Goal: Find specific page/section: Find specific page/section

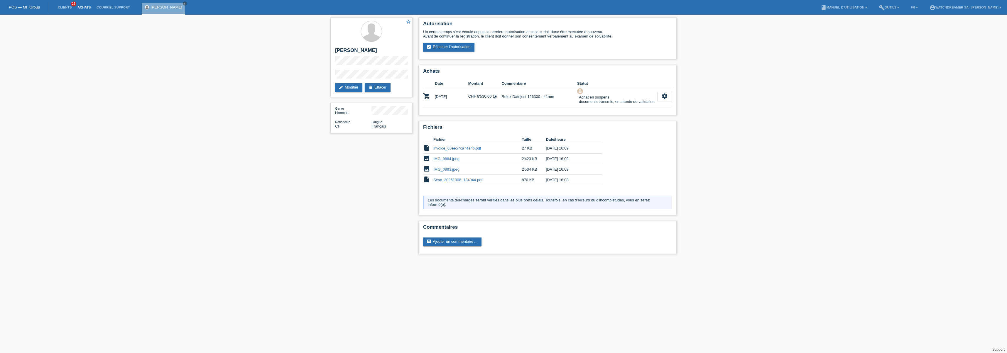
click at [84, 6] on link "Achats" at bounding box center [84, 8] width 19 height 4
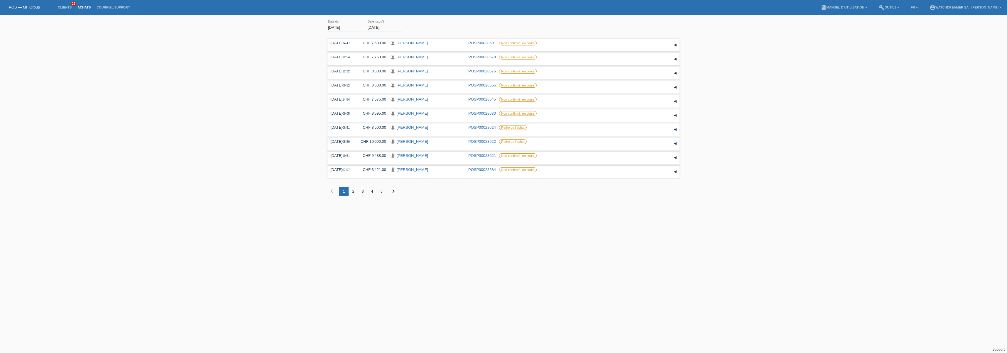
click at [353, 192] on div "2" at bounding box center [353, 191] width 9 height 9
click at [365, 192] on div "3" at bounding box center [362, 191] width 9 height 9
click at [371, 193] on div "4" at bounding box center [371, 194] width 9 height 9
click at [345, 191] on div "1" at bounding box center [343, 191] width 9 height 9
